Goal: Task Accomplishment & Management: Complete application form

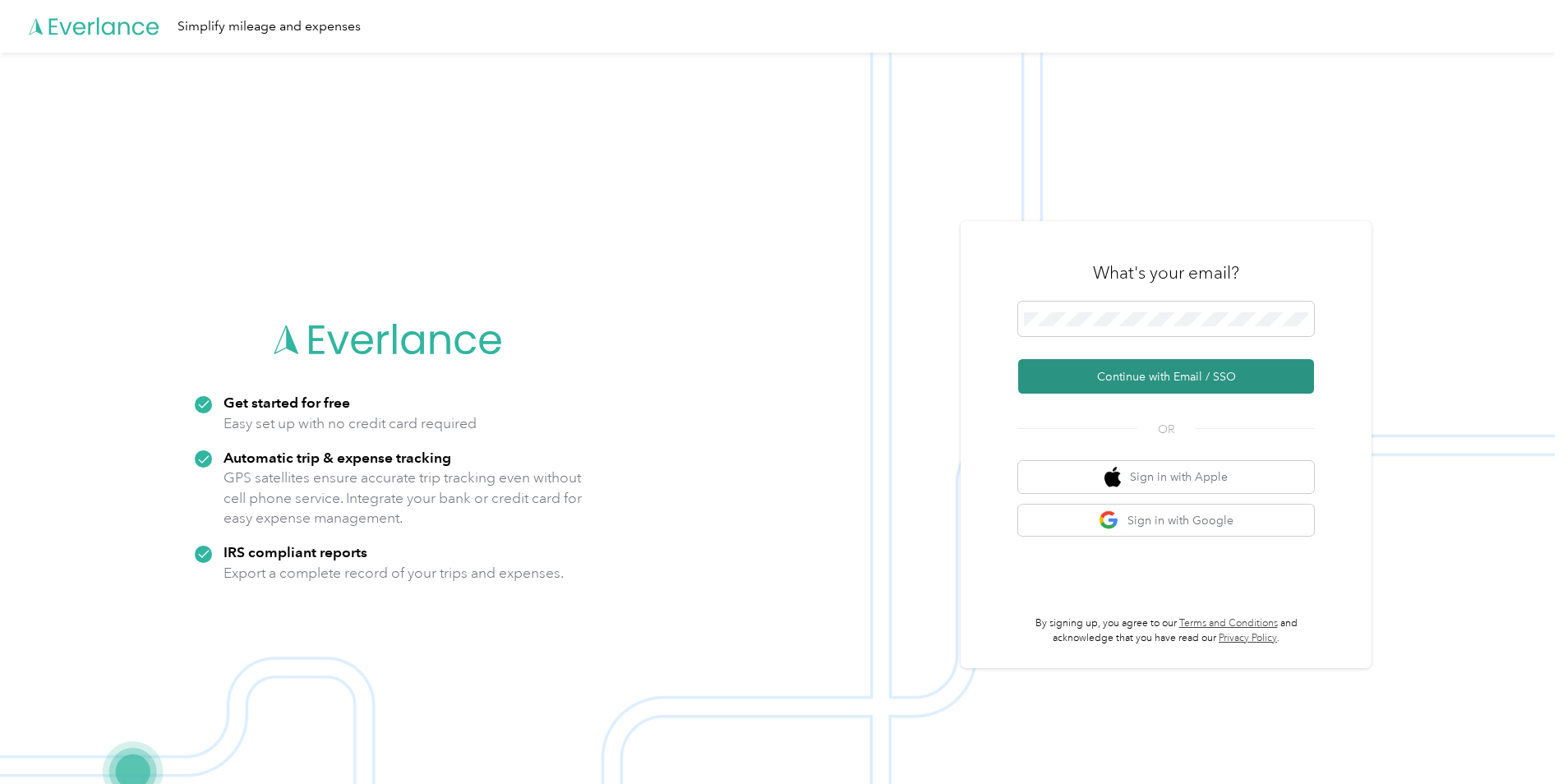
click at [1147, 380] on button "Continue with Email / SSO" at bounding box center [1165, 376] width 296 height 34
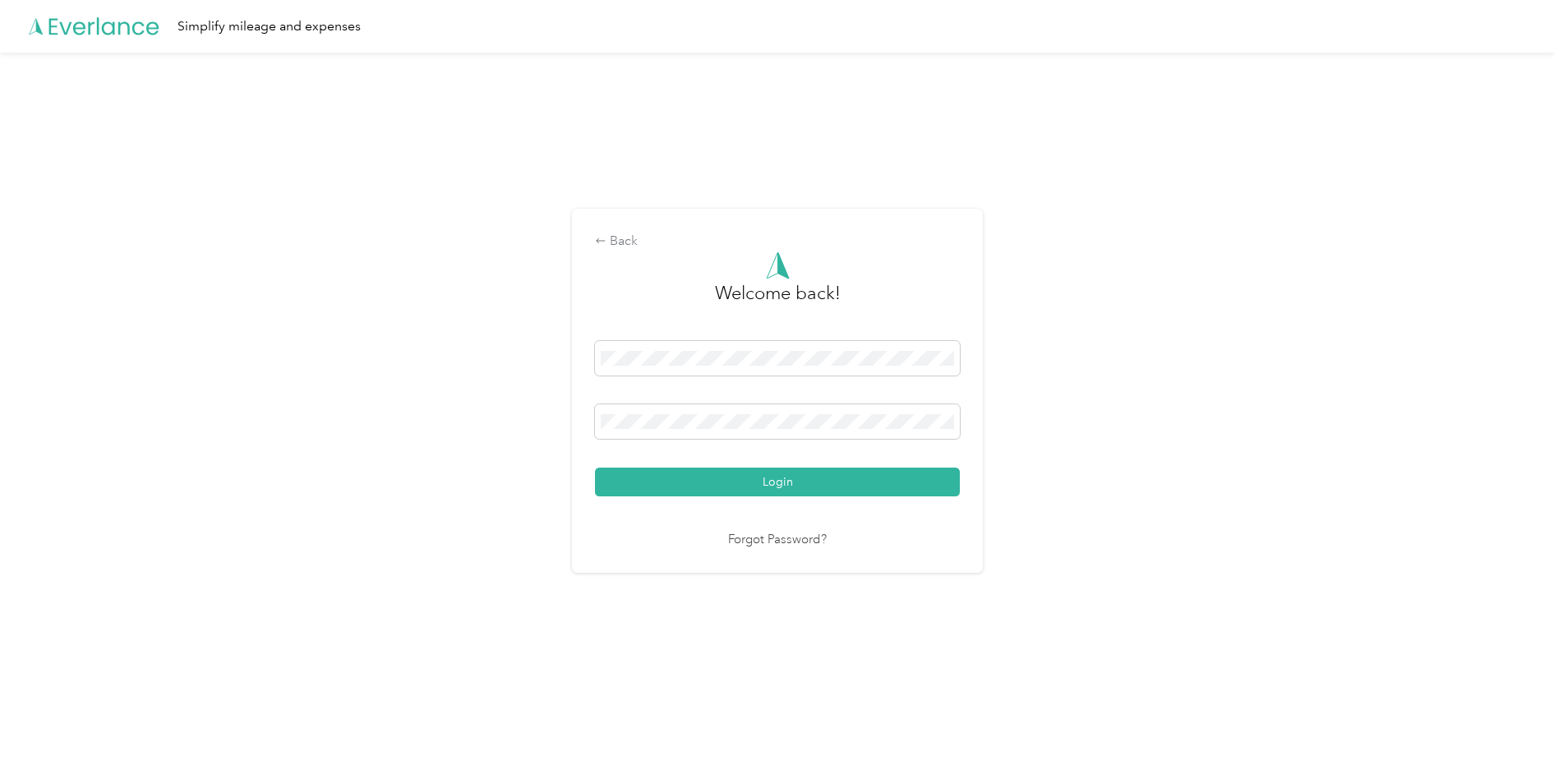
click at [595, 467] on button "Login" at bounding box center [777, 482] width 365 height 29
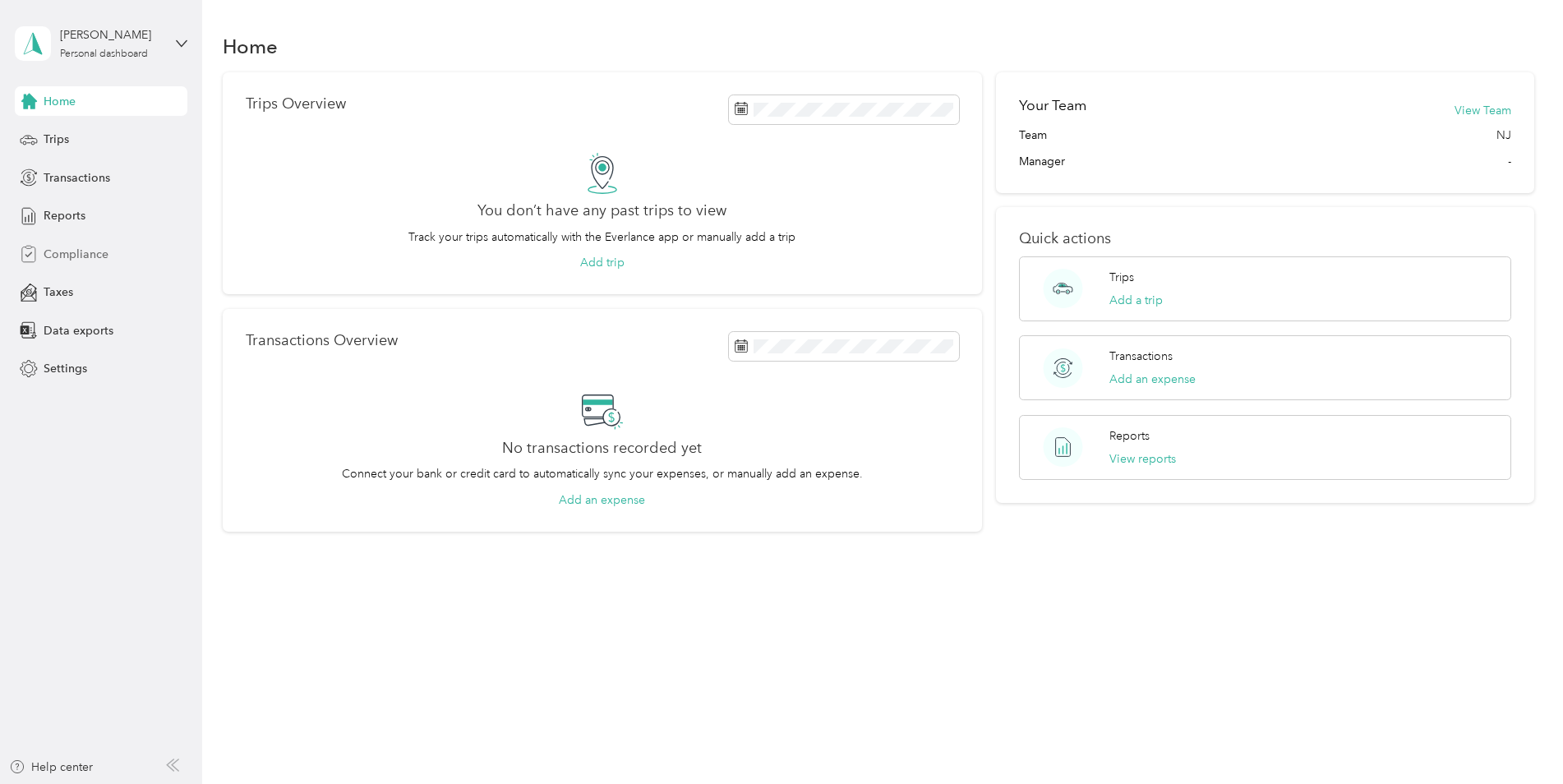
click at [66, 264] on div "Compliance" at bounding box center [101, 253] width 172 height 30
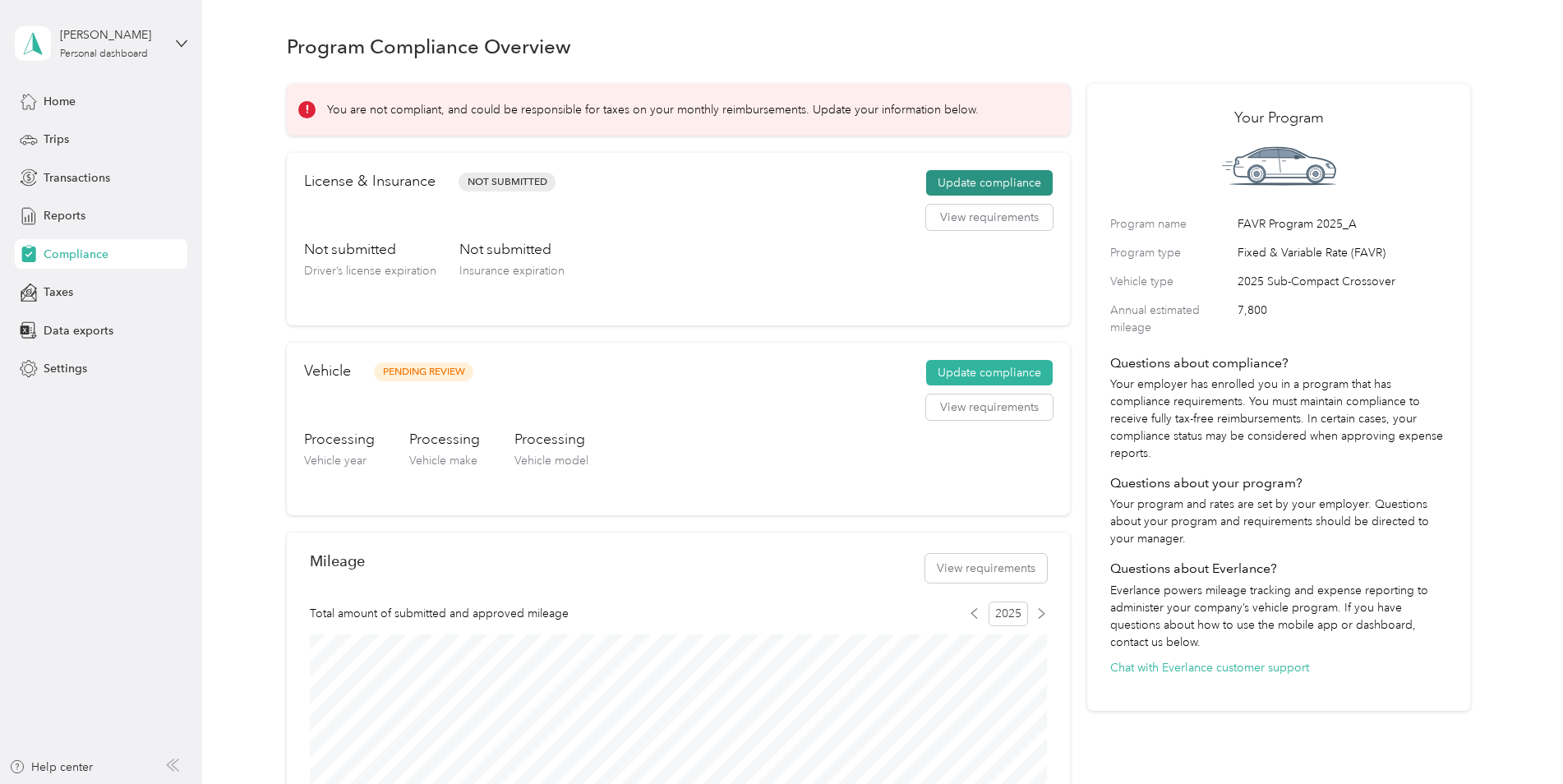
click at [995, 186] on button "Update compliance" at bounding box center [990, 183] width 126 height 26
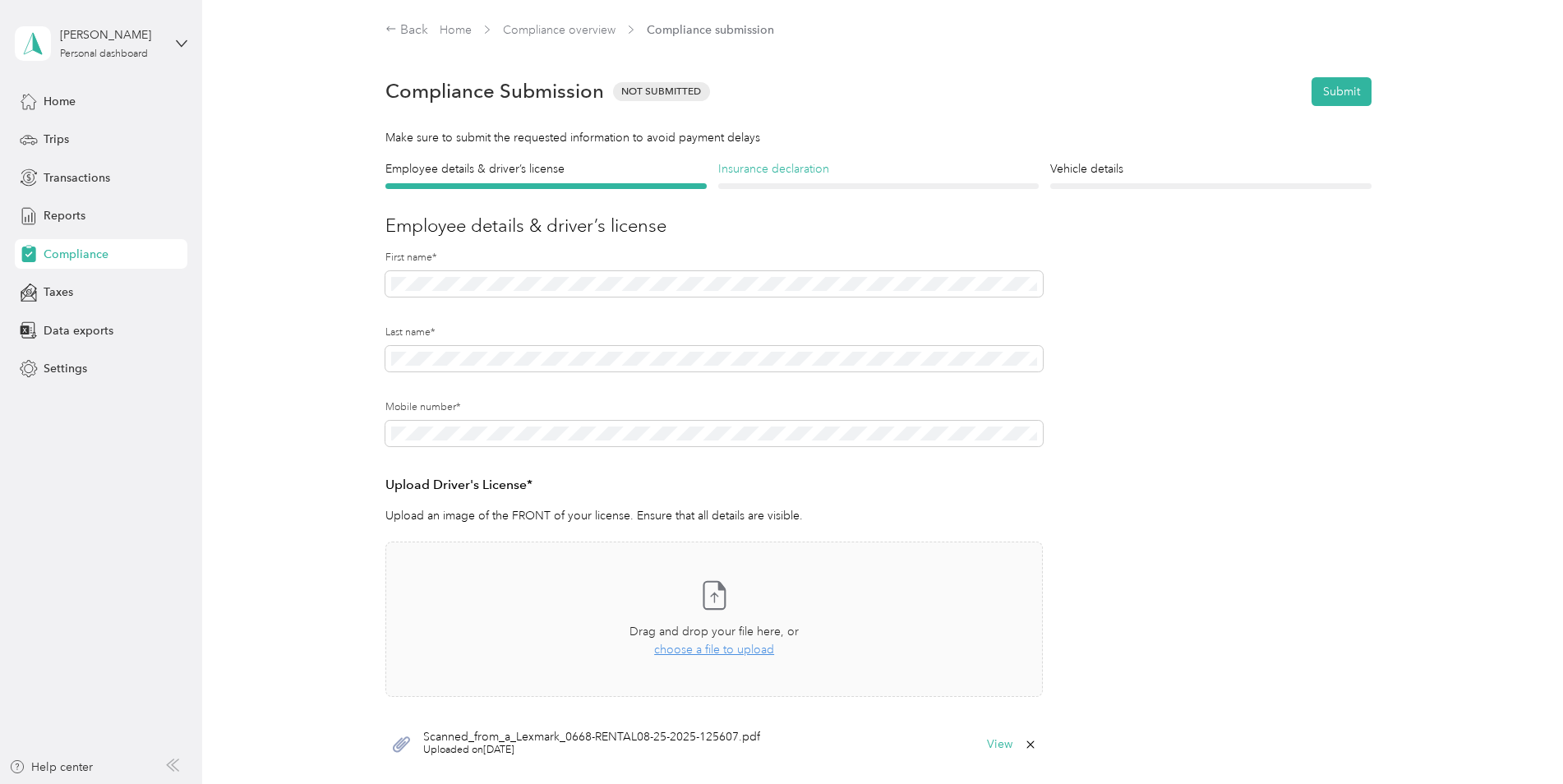
click at [764, 169] on h4 "Insurance declaration" at bounding box center [879, 169] width 322 height 17
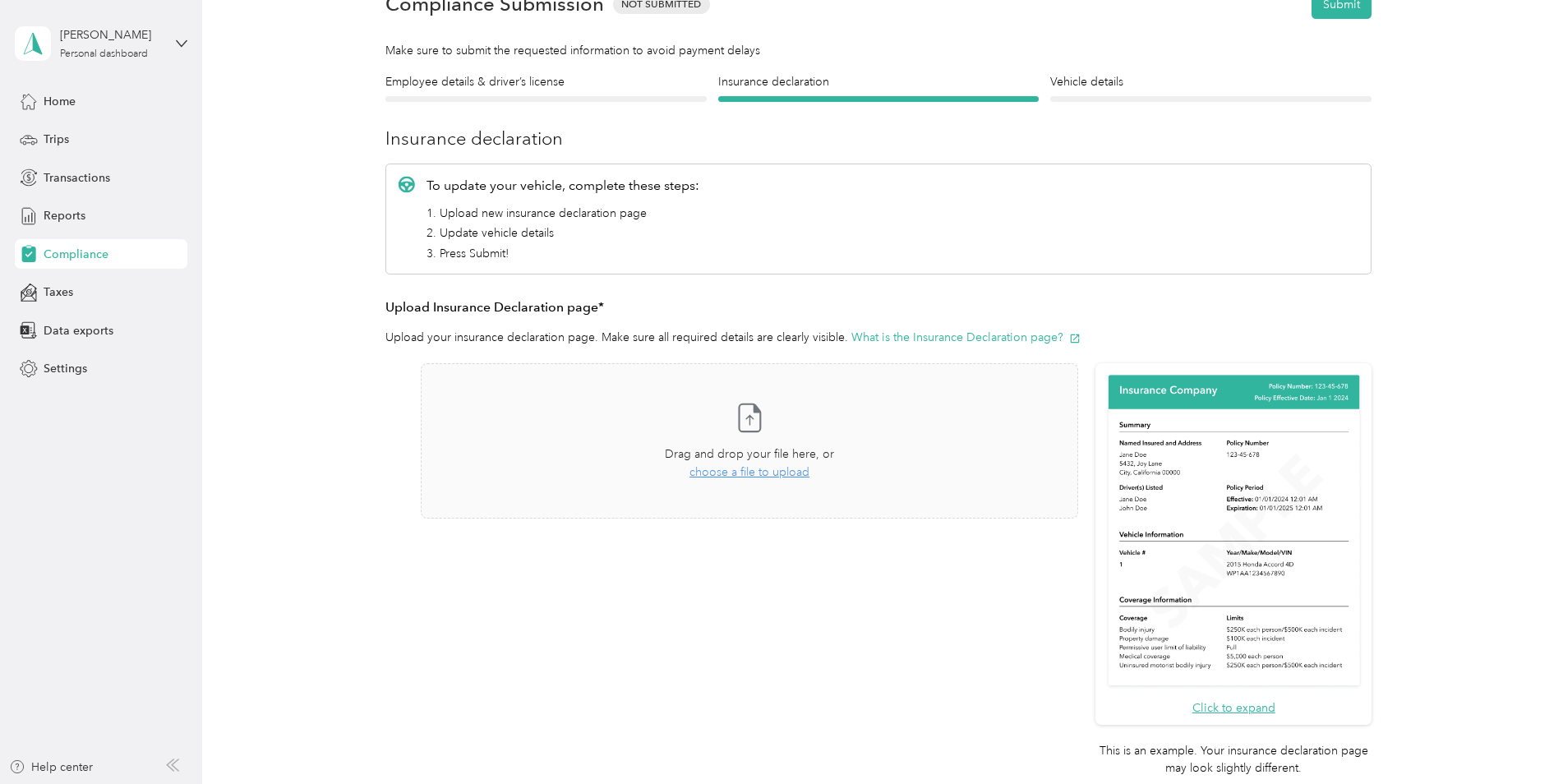
scroll to position [165, 0]
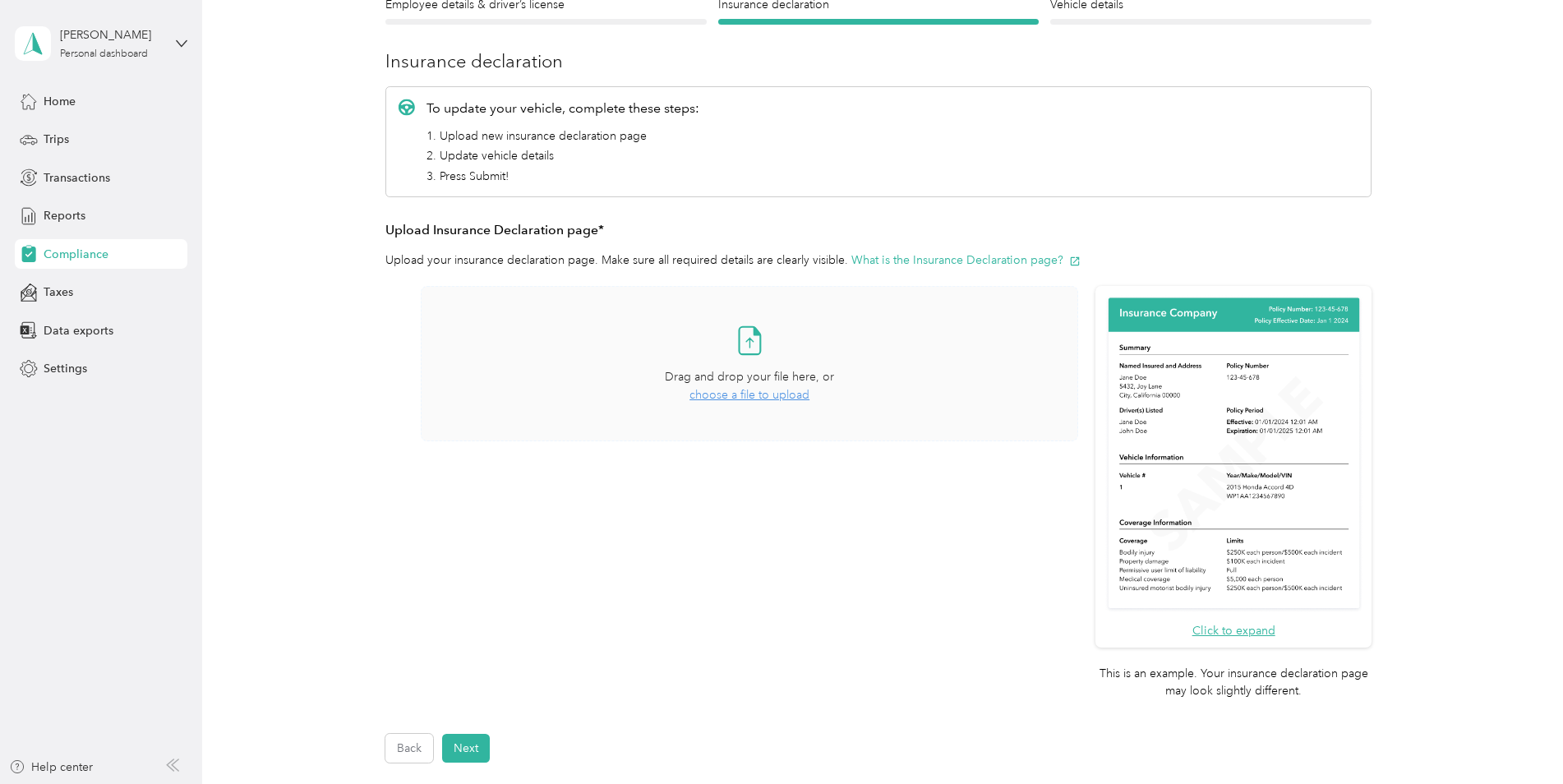
click at [760, 399] on span "choose a file to upload" at bounding box center [749, 395] width 120 height 14
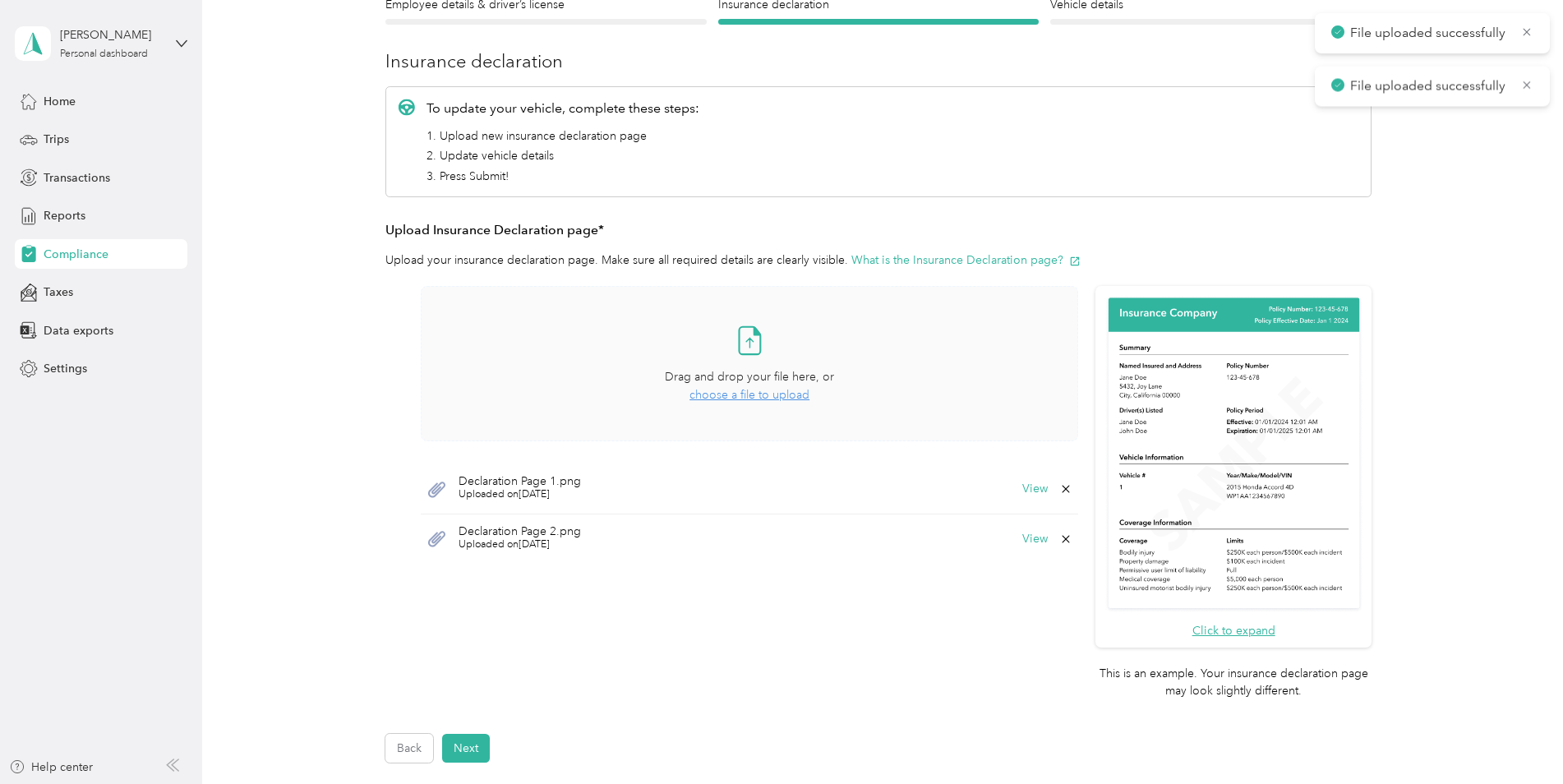
scroll to position [382, 0]
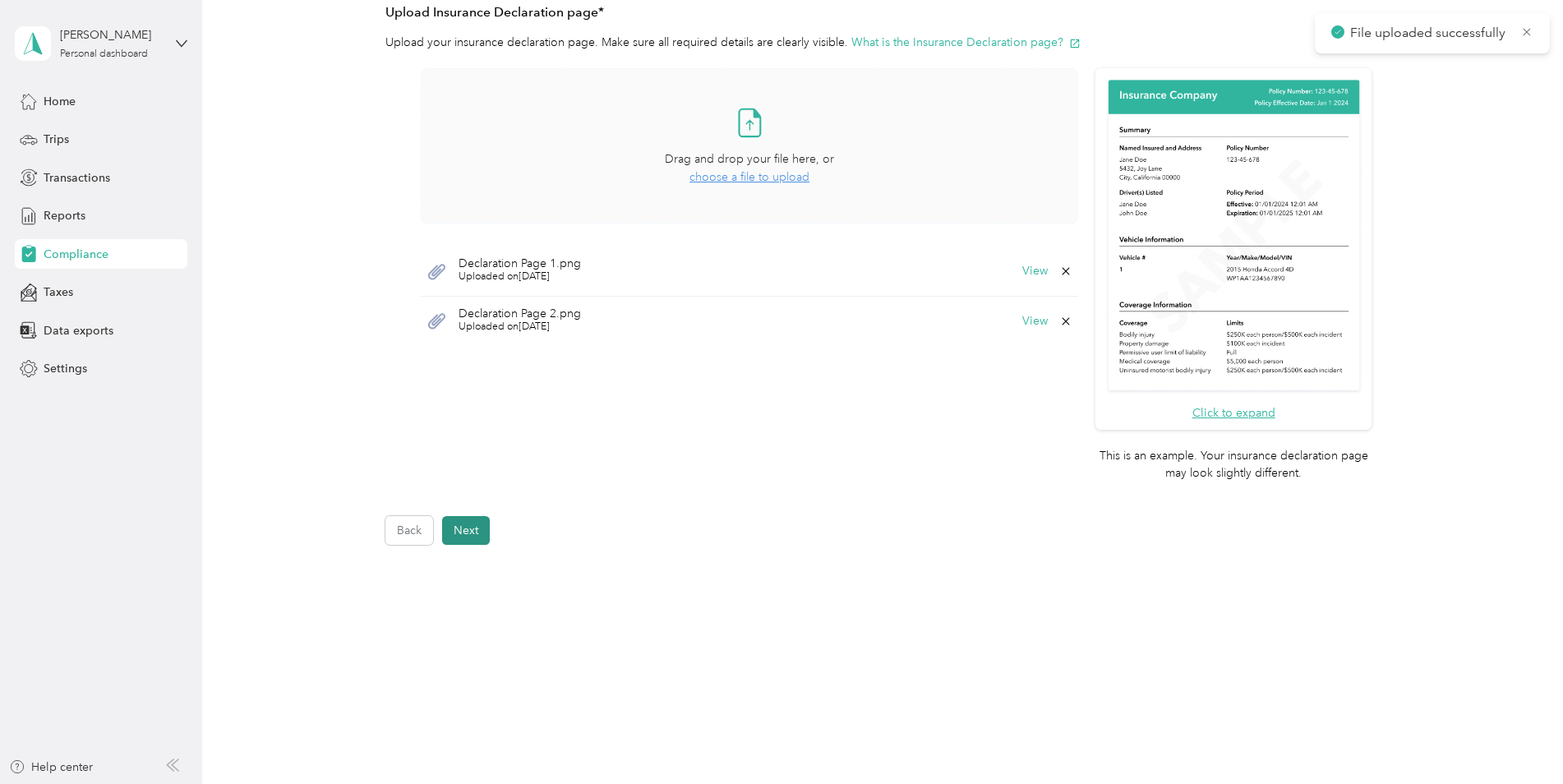
click at [479, 525] on button "Next" at bounding box center [466, 531] width 48 height 29
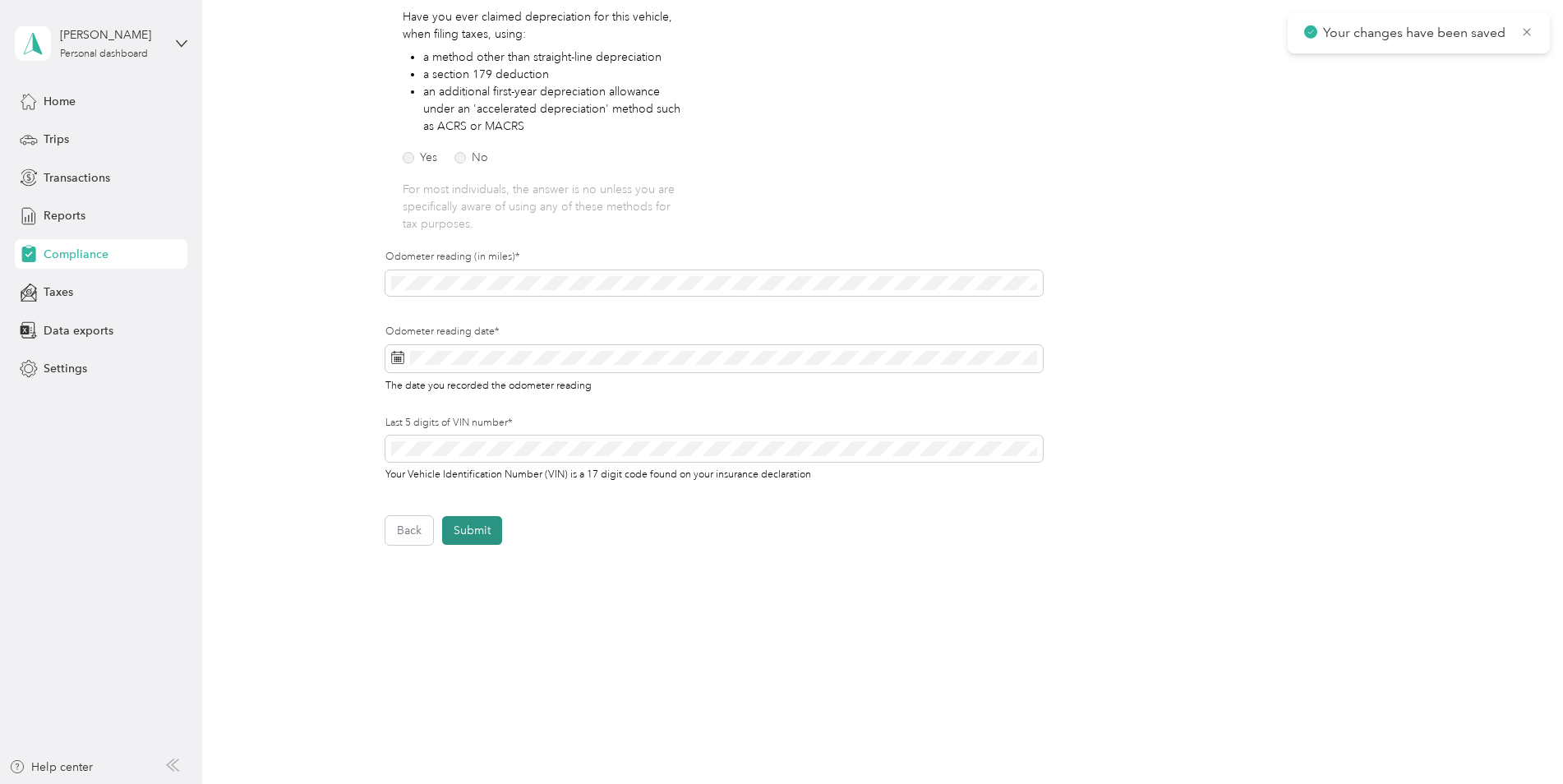
click at [474, 527] on button "Submit" at bounding box center [472, 531] width 60 height 29
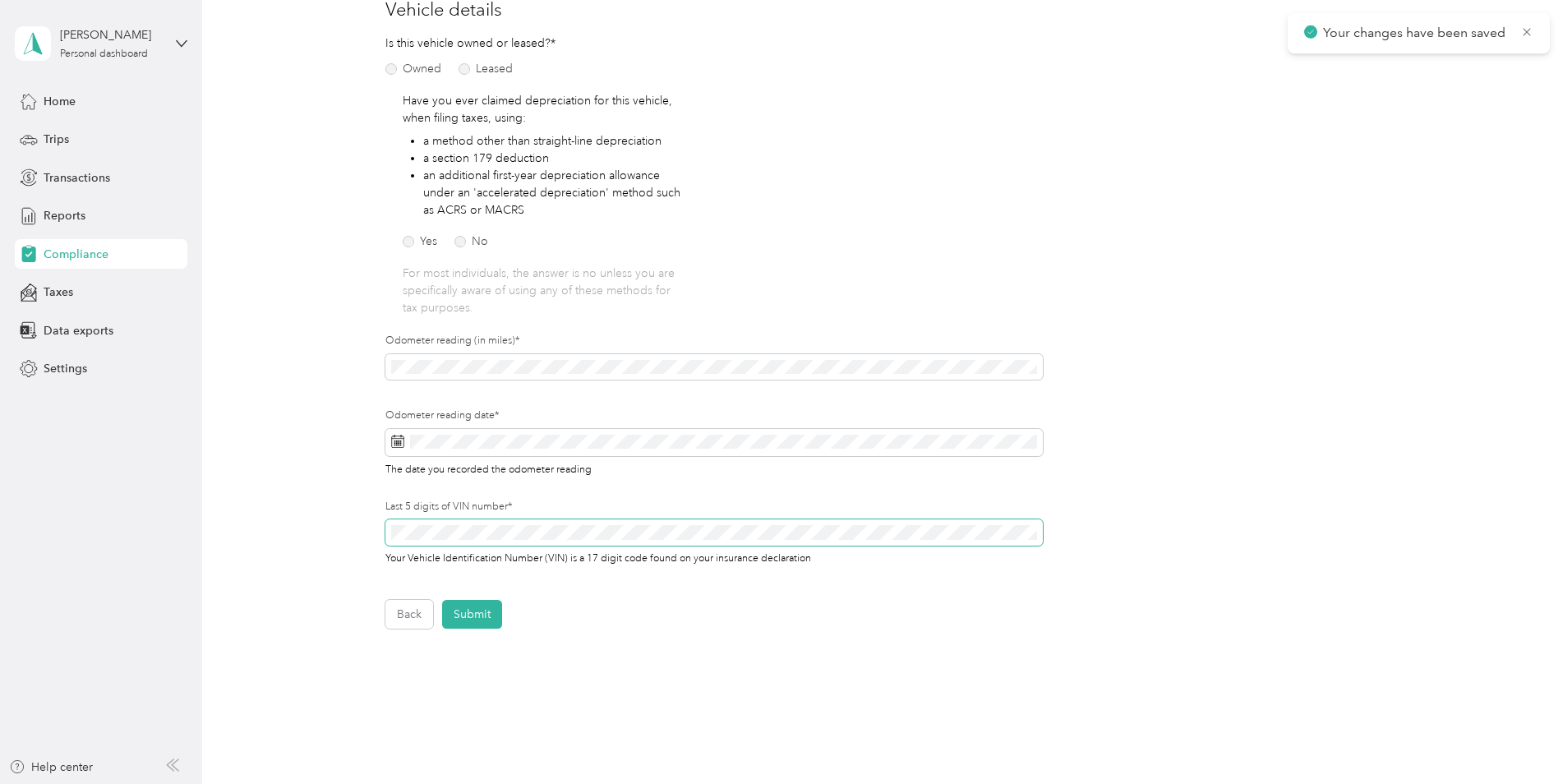
scroll to position [20, 0]
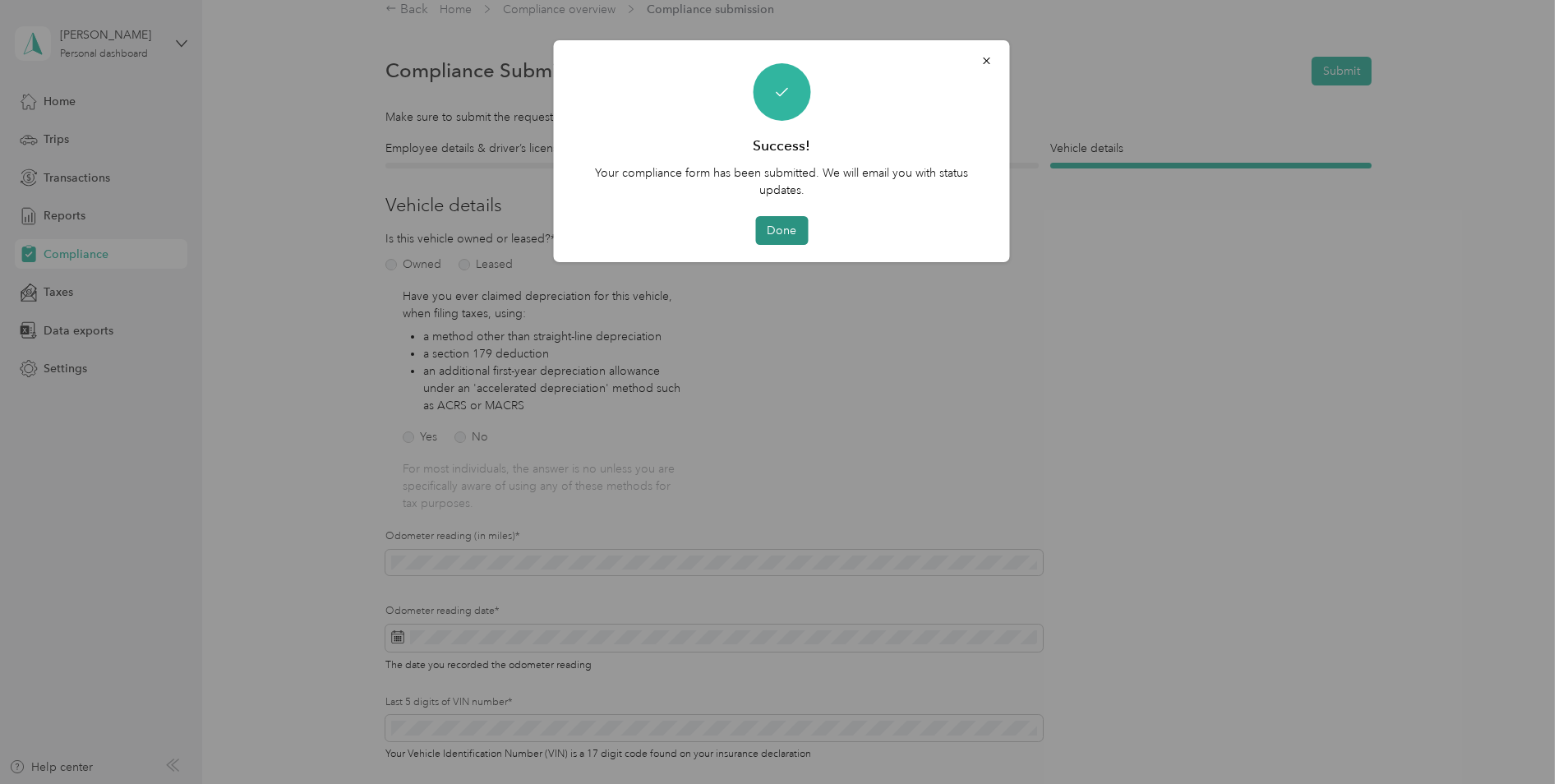
click at [779, 226] on button "Done" at bounding box center [782, 230] width 53 height 29
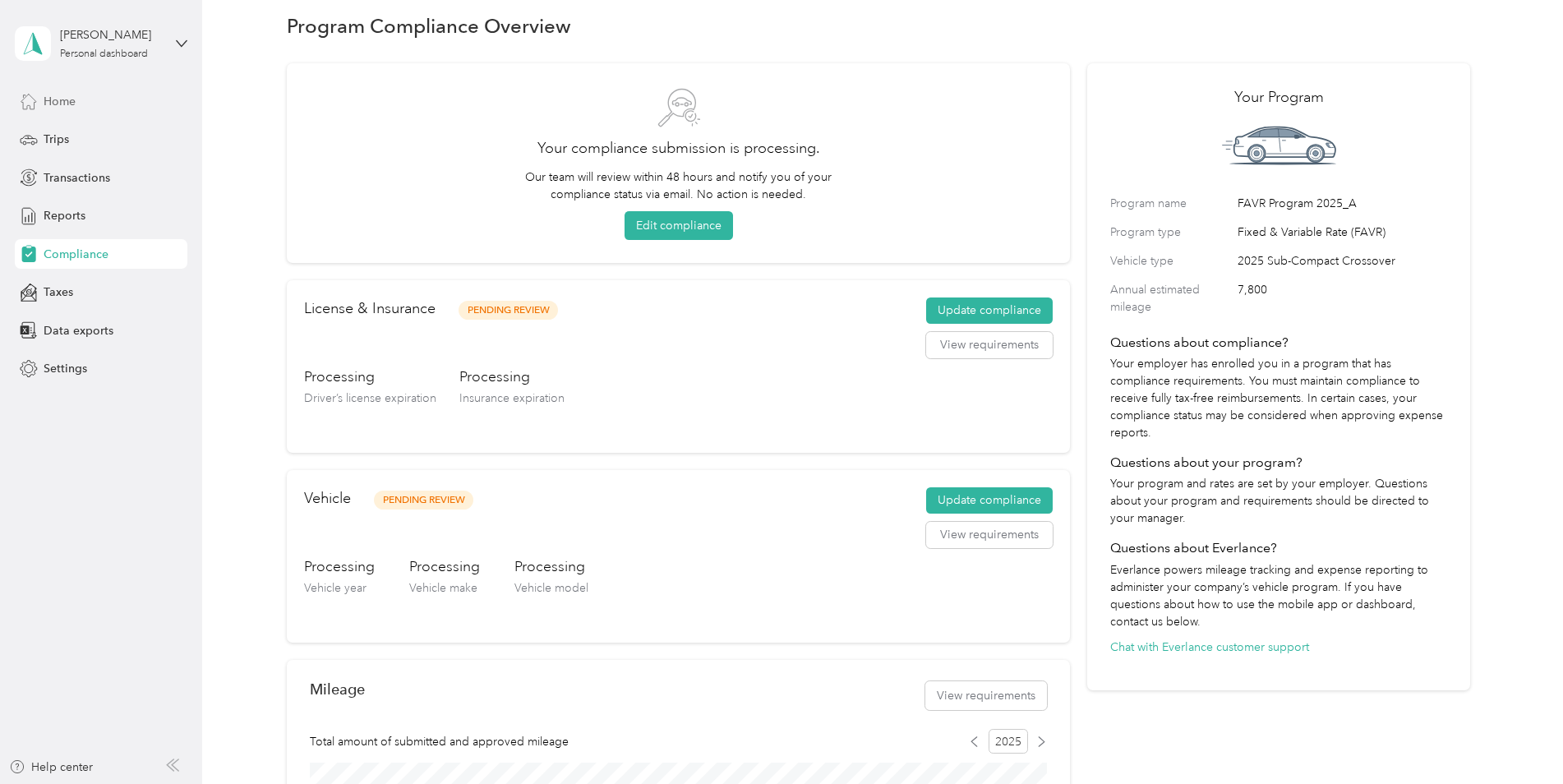
click at [67, 106] on span "Home" at bounding box center [60, 102] width 32 height 17
